Goal: Information Seeking & Learning: Learn about a topic

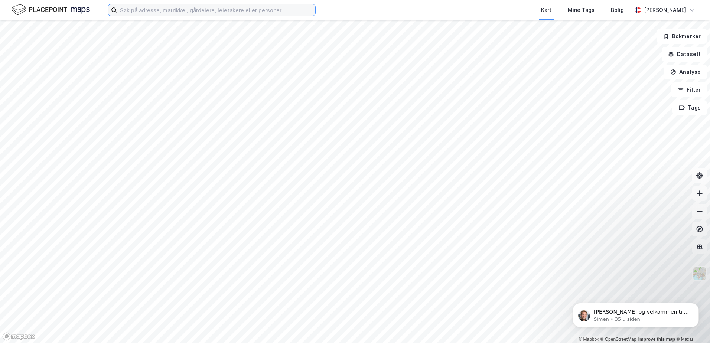
click at [189, 10] on input at bounding box center [216, 9] width 198 height 11
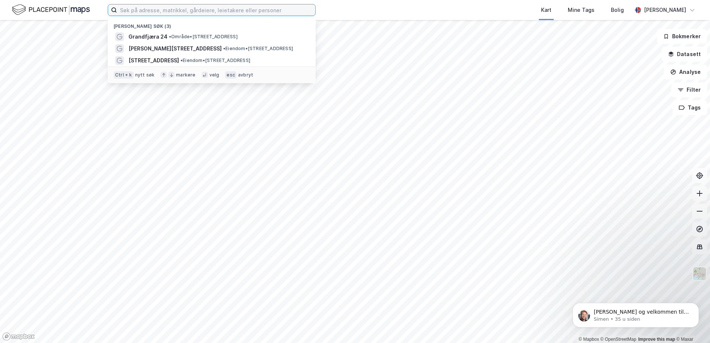
paste input "[STREET_ADDRESS]"
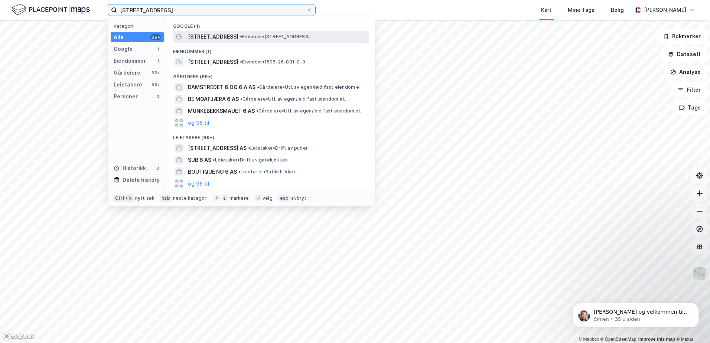
type input "[STREET_ADDRESS]"
click at [199, 33] on span "[STREET_ADDRESS]" at bounding box center [213, 36] width 50 height 9
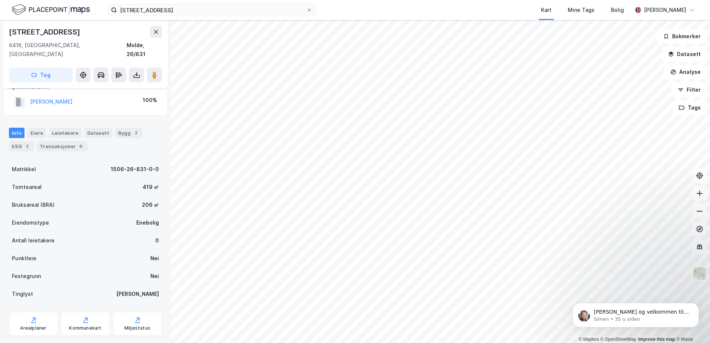
scroll to position [23, 0]
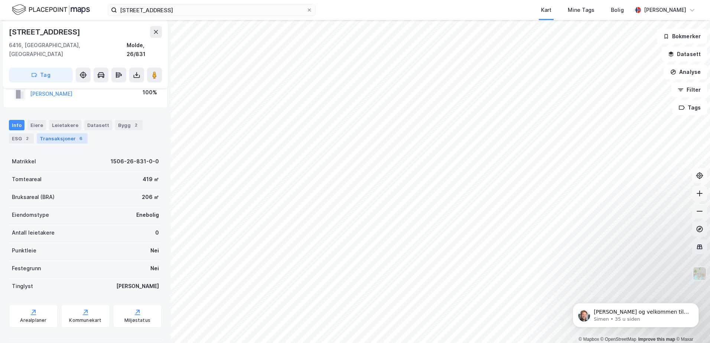
click at [57, 133] on div "Transaksjoner 6" at bounding box center [62, 138] width 51 height 10
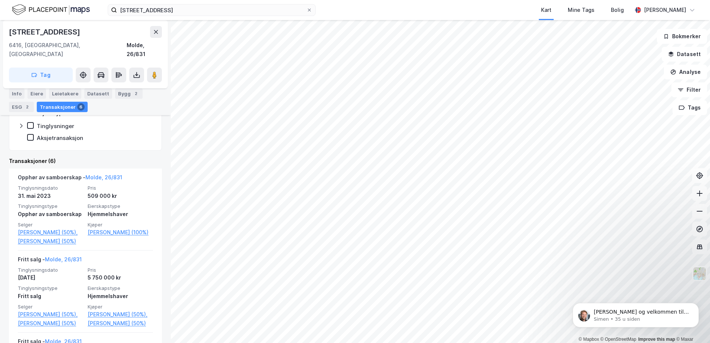
scroll to position [148, 0]
